Goal: Transaction & Acquisition: Obtain resource

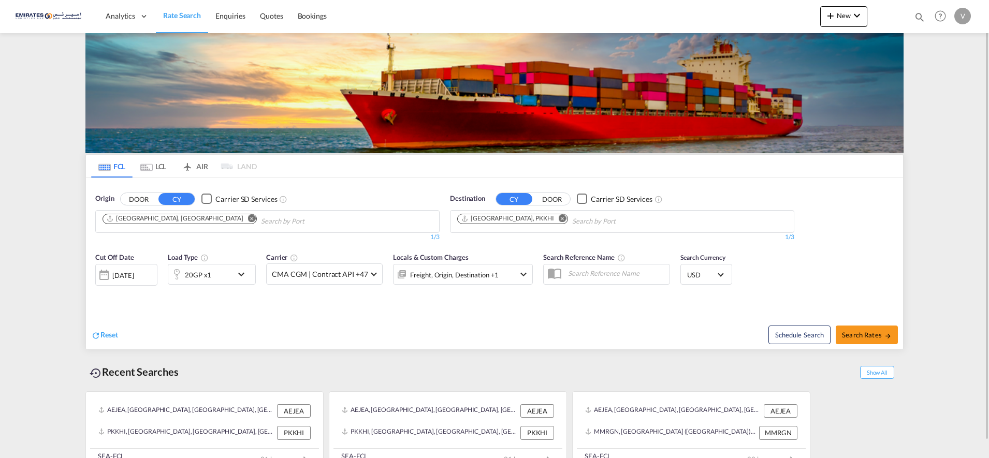
click at [559, 218] on md-icon "Remove" at bounding box center [563, 218] width 8 height 8
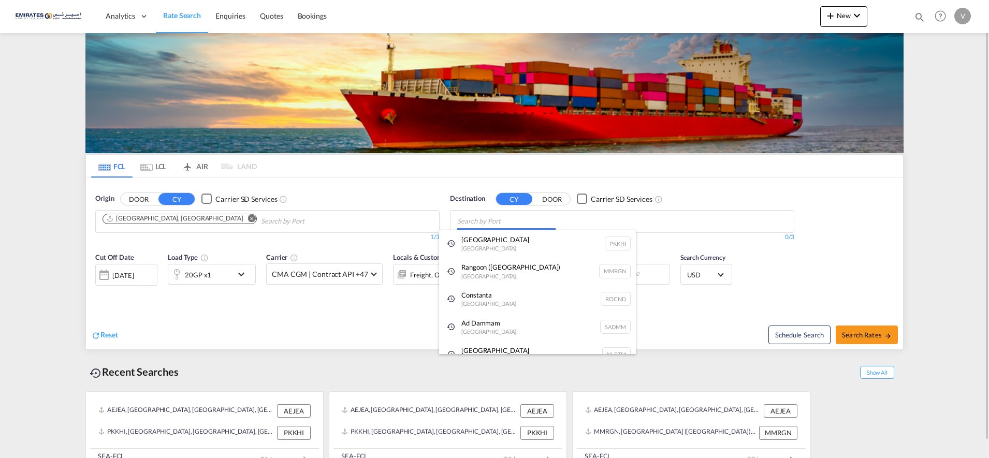
click at [488, 218] on body "Analytics Dashboard Rate Search Enquiries Quotes Bookings" at bounding box center [494, 229] width 989 height 458
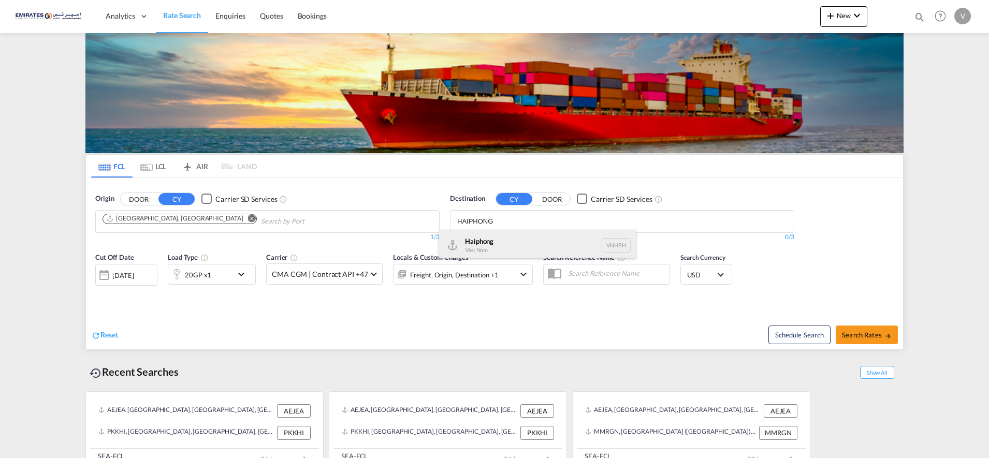
type input "HAIPHONG"
click at [494, 245] on div "Haiphong Viet Nam VNHPH" at bounding box center [537, 245] width 197 height 31
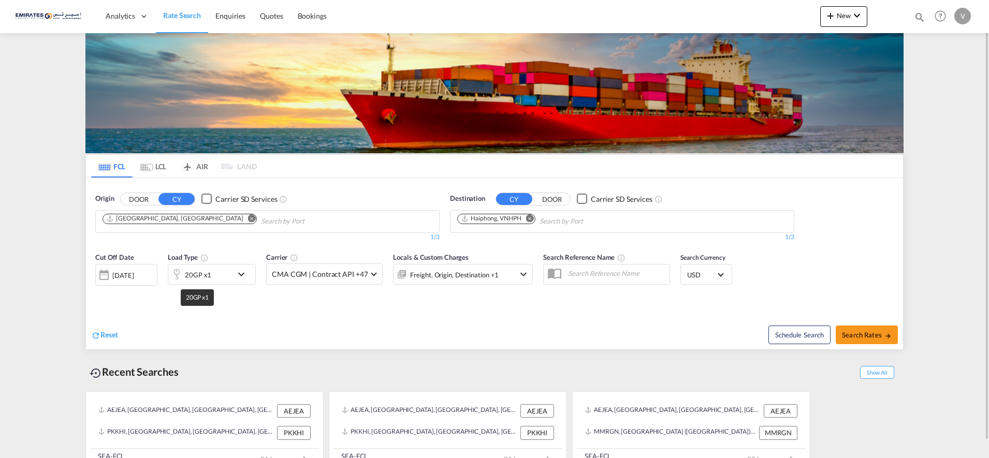
click at [207, 271] on div "20GP x1" at bounding box center [198, 275] width 26 height 15
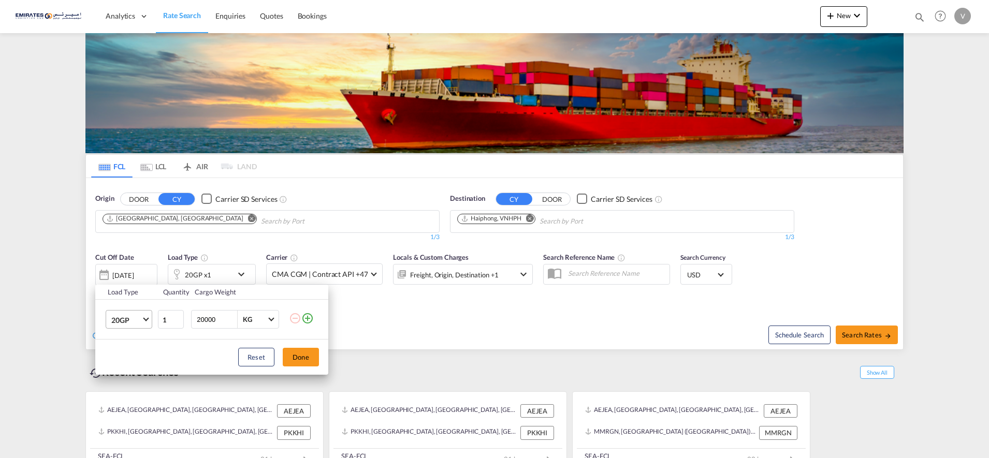
click at [117, 320] on span "20GP" at bounding box center [126, 320] width 30 height 10
click at [127, 363] on md-option "40HC" at bounding box center [138, 369] width 70 height 25
drag, startPoint x: 304, startPoint y: 358, endPoint x: 651, endPoint y: 358, distance: 347.5
click at [303, 358] on button "Done" at bounding box center [301, 357] width 36 height 19
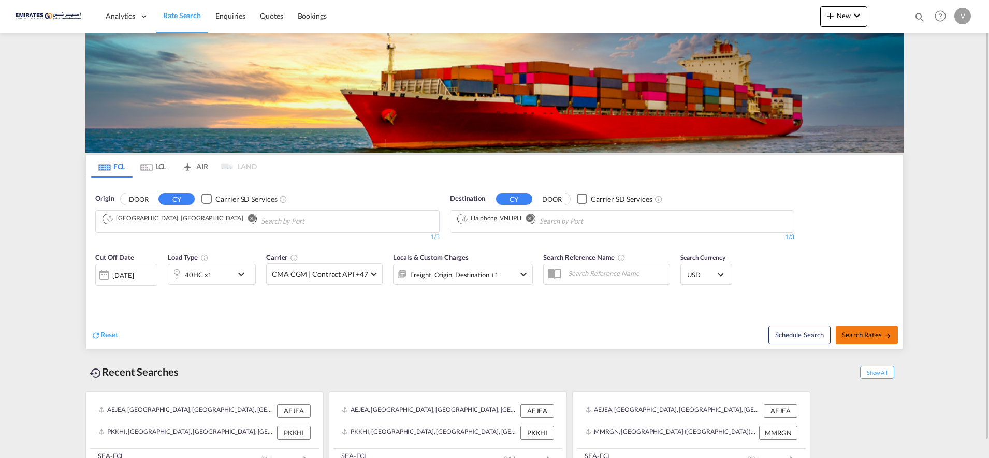
click at [864, 335] on span "Search Rates" at bounding box center [867, 335] width 50 height 8
type input "AEJEA to VNHPH / [DATE]"
